Goal: Task Accomplishment & Management: Complete application form

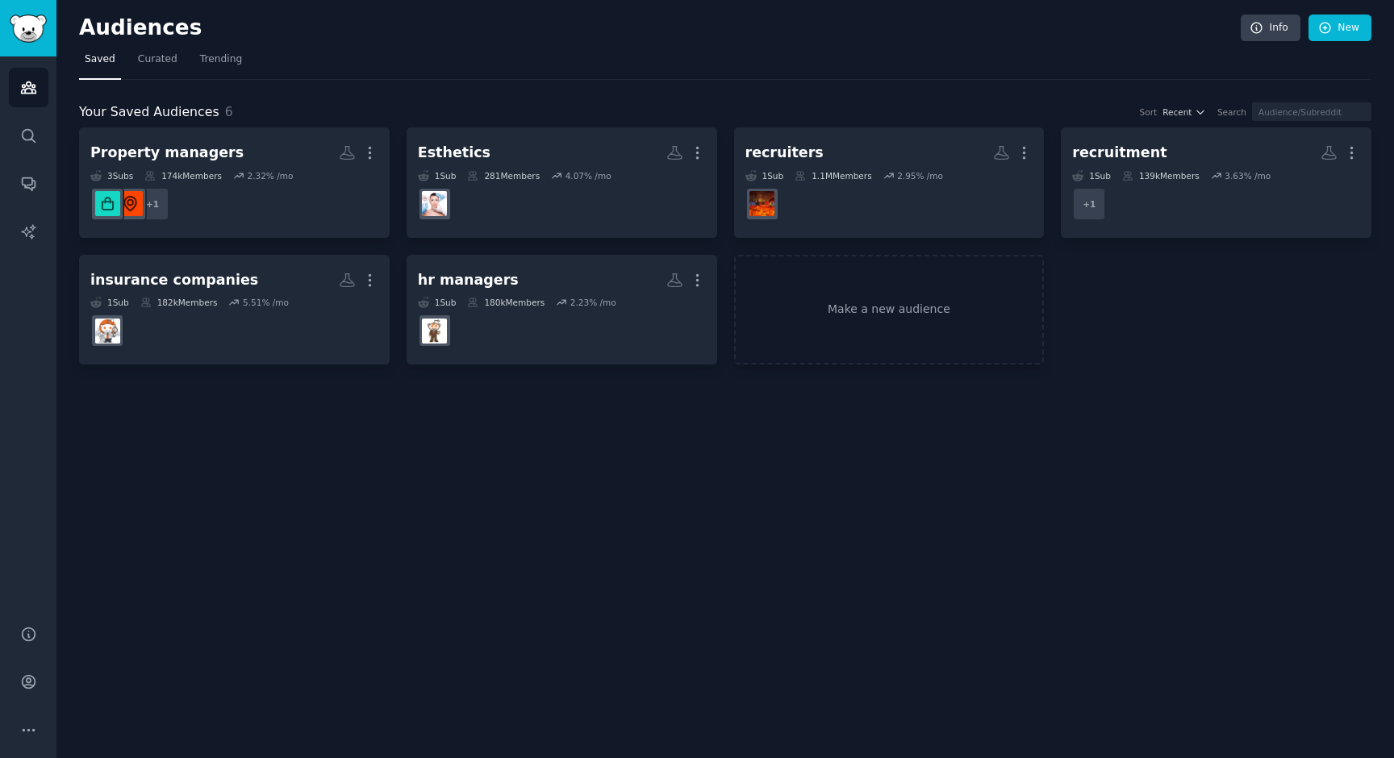
click at [653, 455] on div "Audiences Info New Saved Curated Trending Your Saved Audiences 6 Sort Recent Se…" at bounding box center [724, 379] width 1337 height 758
click at [413, 80] on div "Your Saved Audiences 6 Sort Recent Search Property managers More 3 Sub s 174k M…" at bounding box center [725, 223] width 1292 height 286
click at [636, 402] on div "Audiences Info New Saved Curated Trending Your Saved Audiences 6 Sort Recent Se…" at bounding box center [724, 379] width 1337 height 758
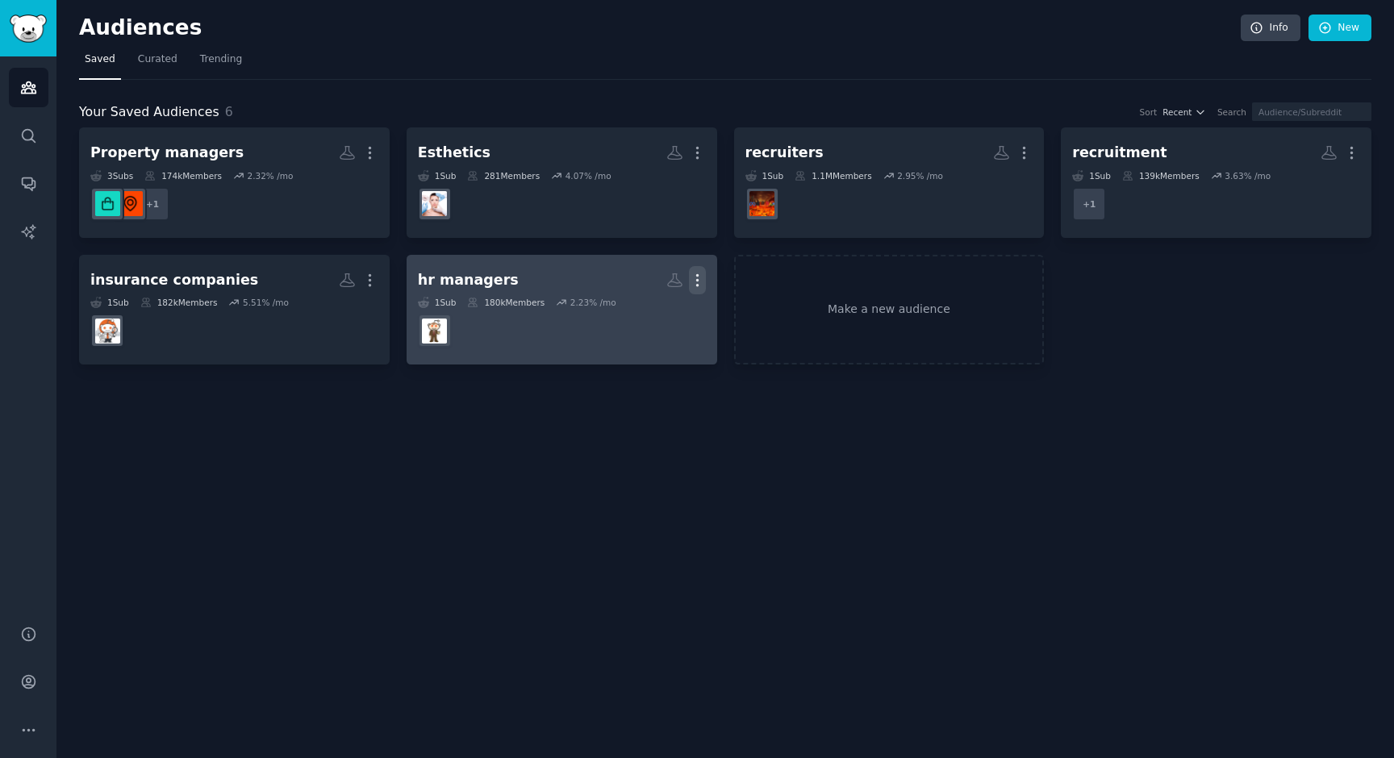
click at [696, 278] on icon "button" at bounding box center [697, 279] width 2 height 11
click at [622, 313] on icon at bounding box center [620, 313] width 11 height 13
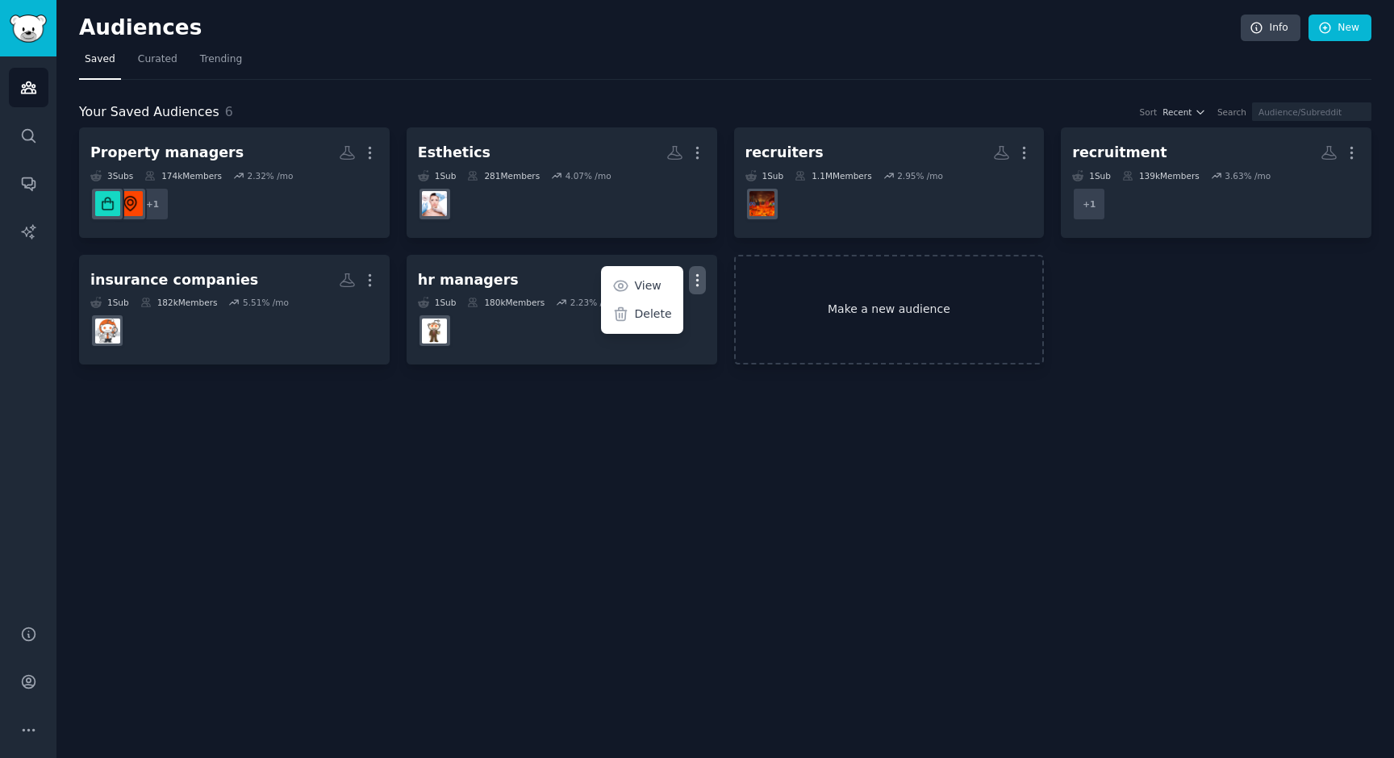
click at [734, 303] on link "Make a new audience" at bounding box center [889, 310] width 311 height 111
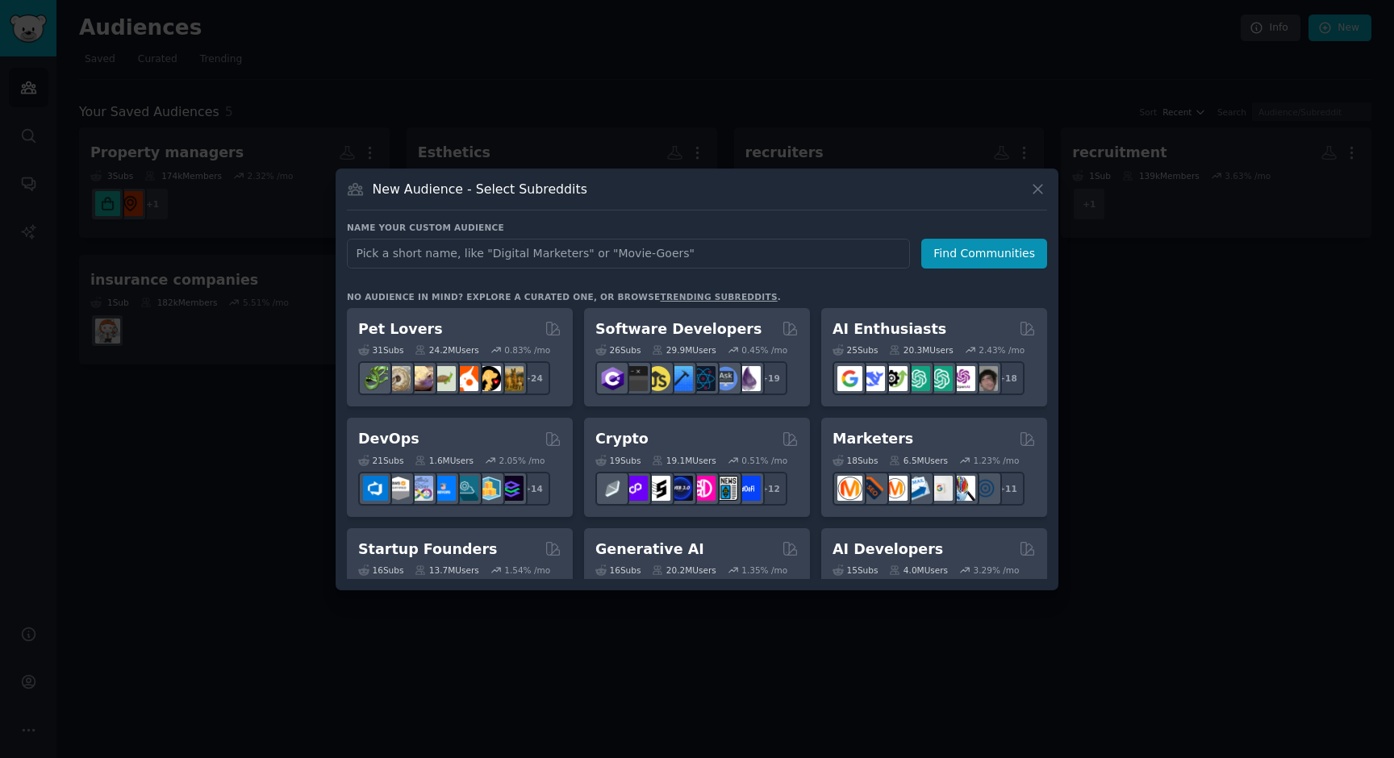
click at [606, 131] on div at bounding box center [697, 379] width 1394 height 758
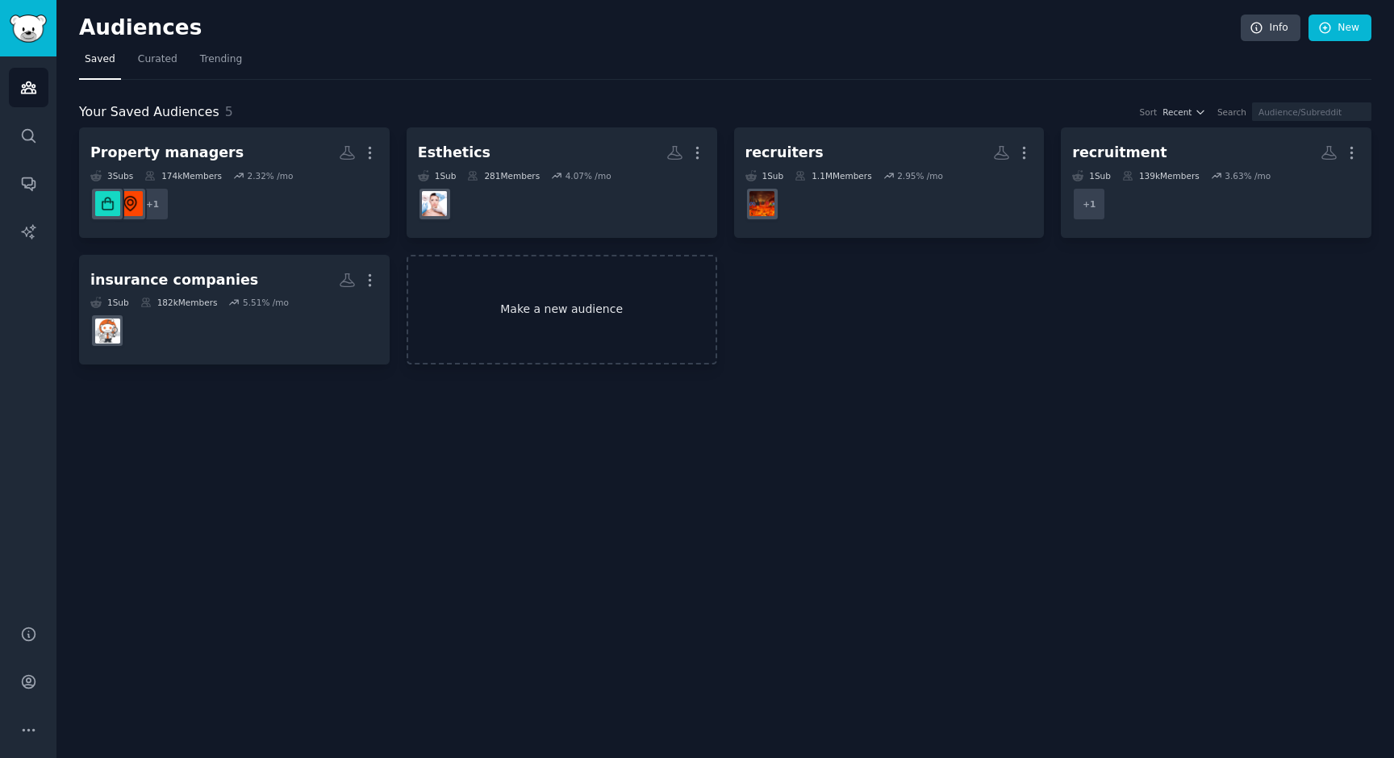
click at [565, 317] on link "Make a new audience" at bounding box center [562, 310] width 311 height 111
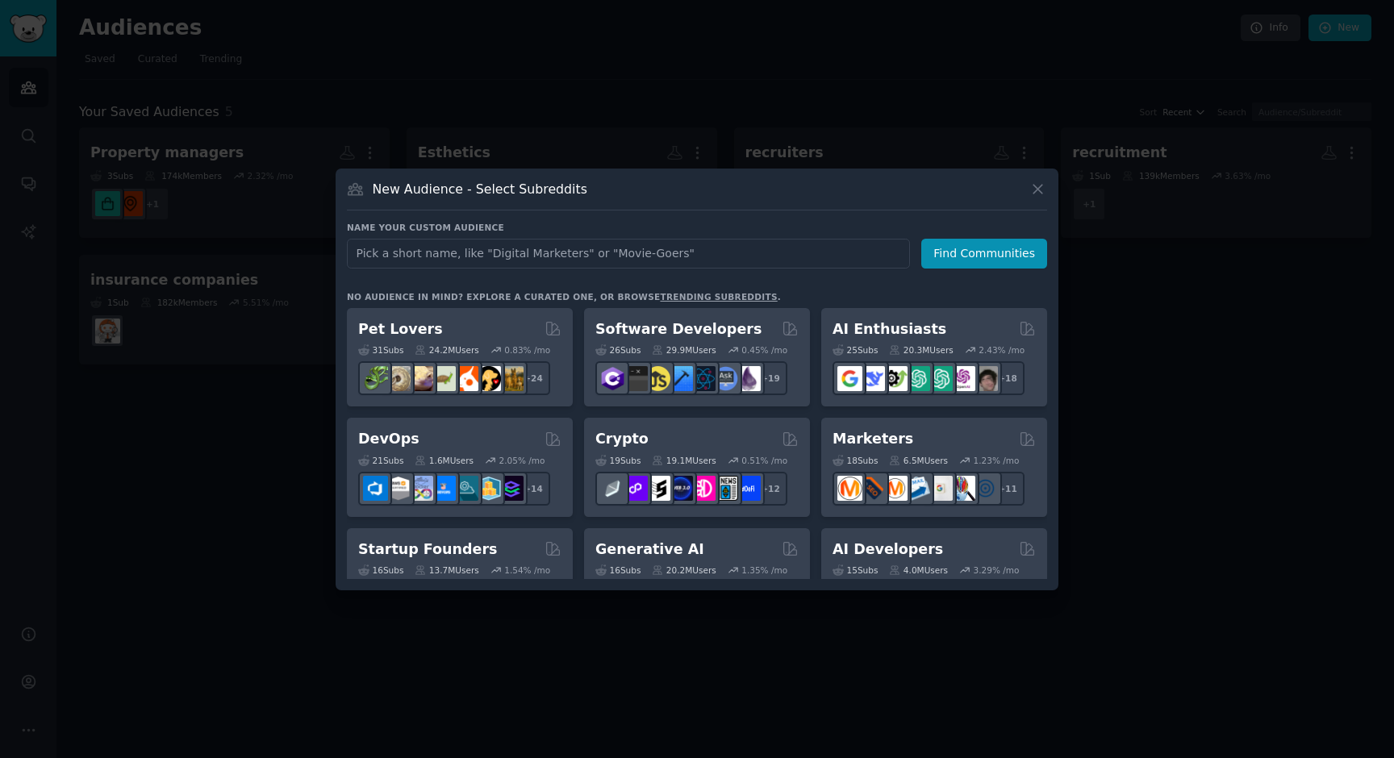
click at [526, 256] on input "text" at bounding box center [628, 254] width 563 height 30
type input "pha"
